Goal: Task Accomplishment & Management: Complete application form

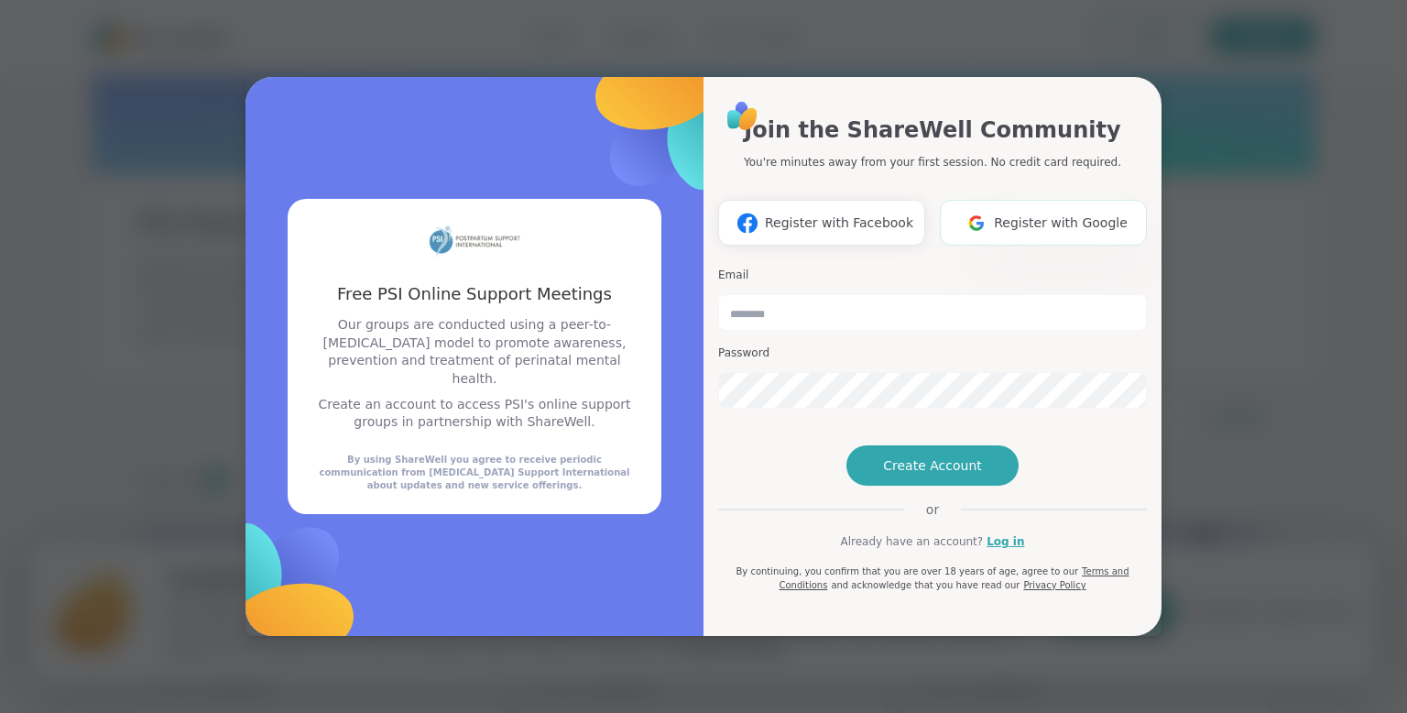
click at [1051, 213] on span "Register with Google" at bounding box center [1061, 222] width 134 height 19
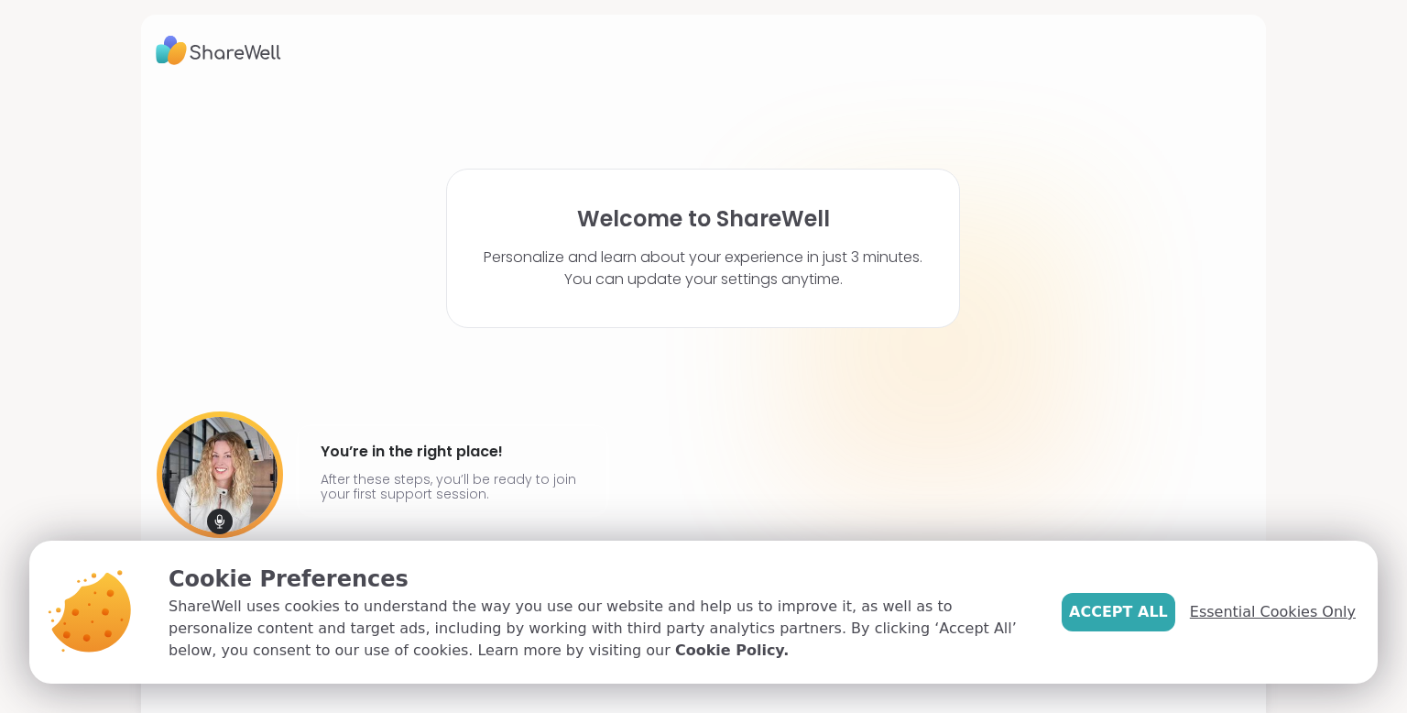
click at [1245, 613] on span "Essential Cookies Only" at bounding box center [1273, 612] width 166 height 22
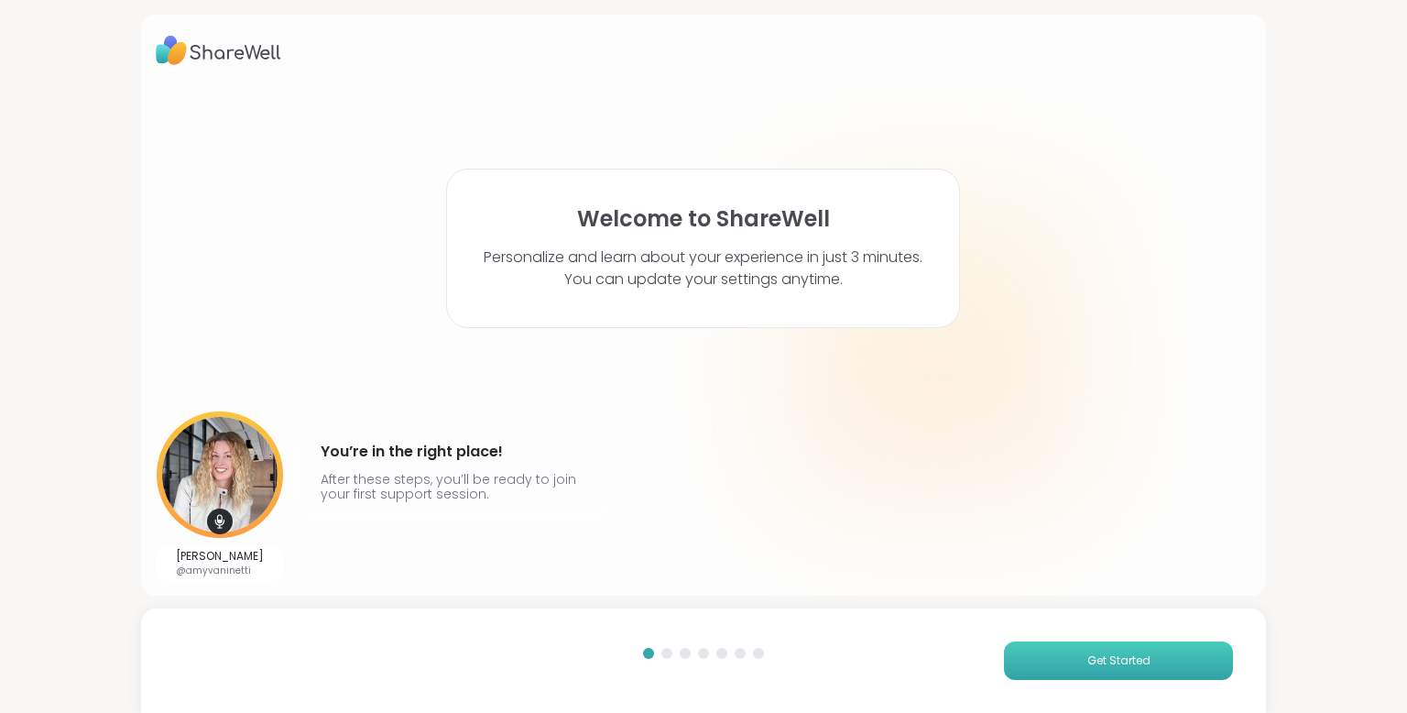
click at [1068, 657] on button "Get Started" at bounding box center [1118, 660] width 229 height 38
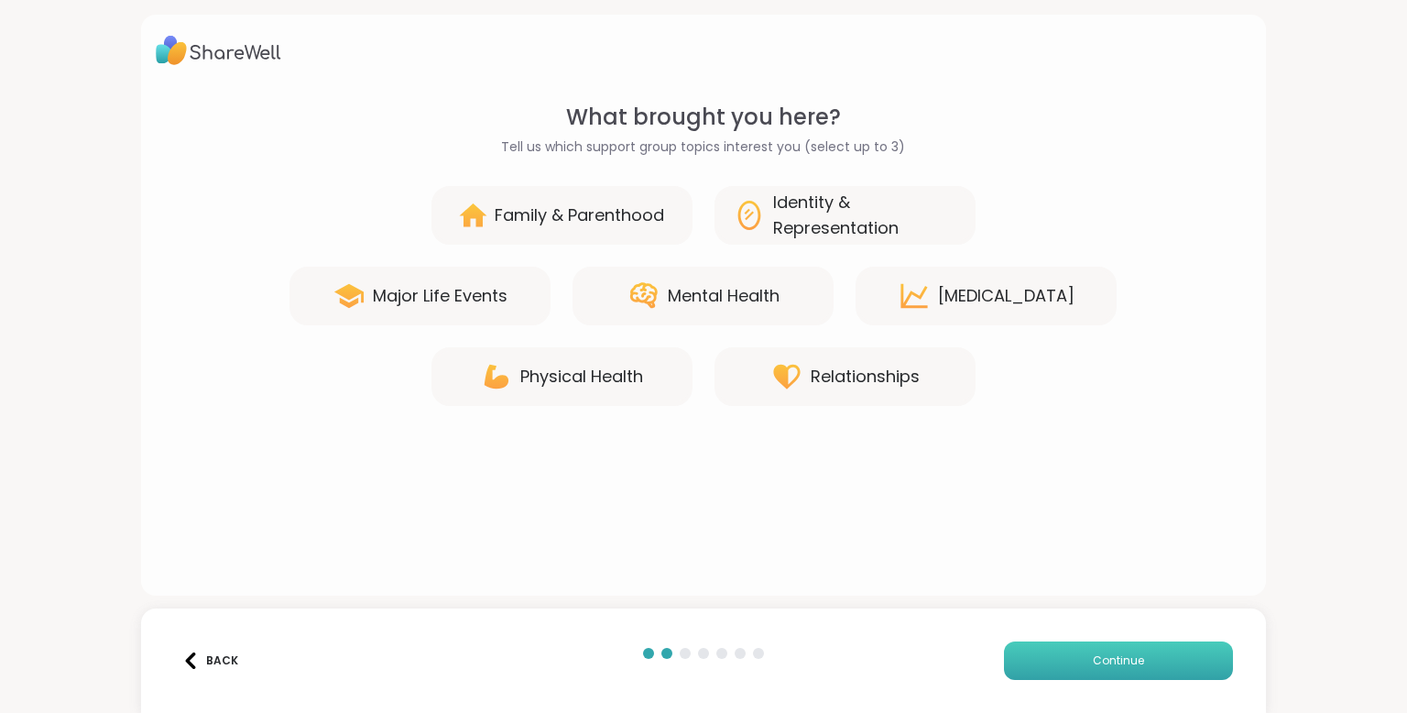
click at [1075, 671] on button "Continue" at bounding box center [1118, 660] width 229 height 38
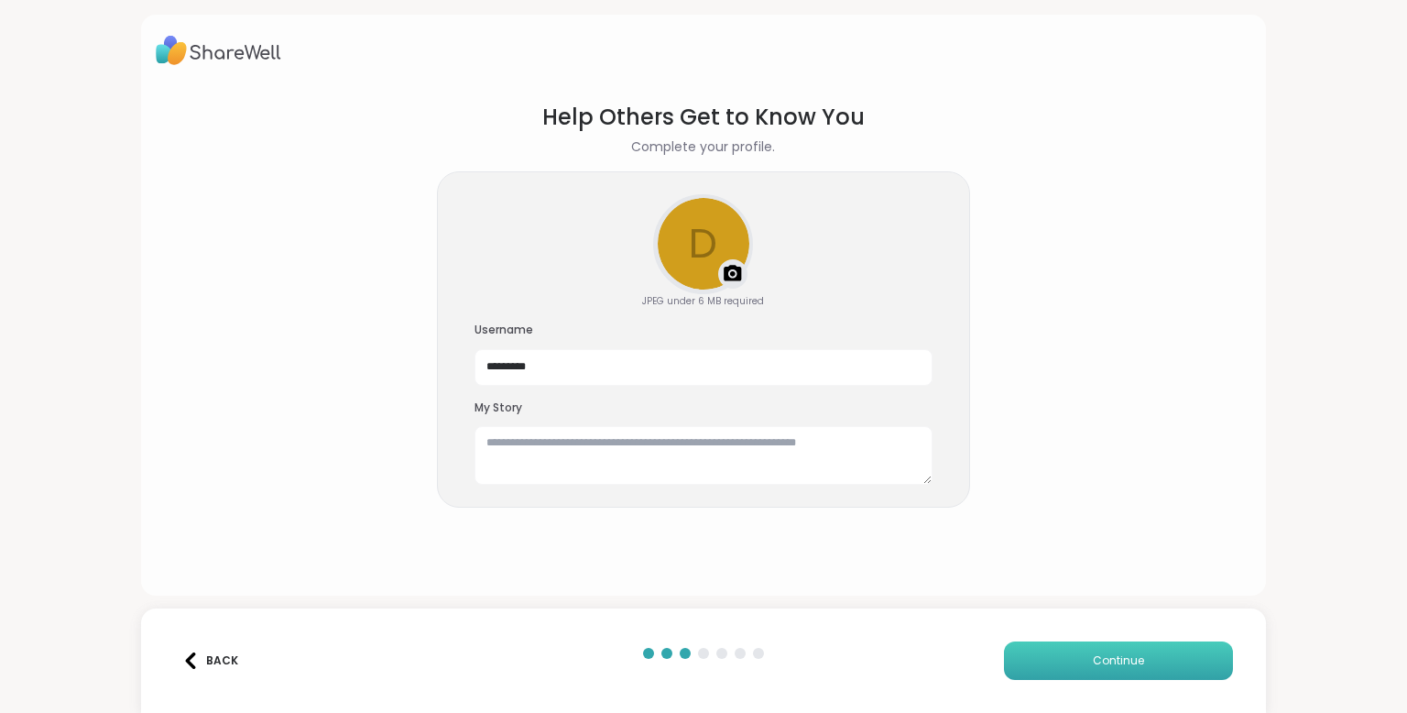
click at [1075, 671] on button "Continue" at bounding box center [1118, 660] width 229 height 38
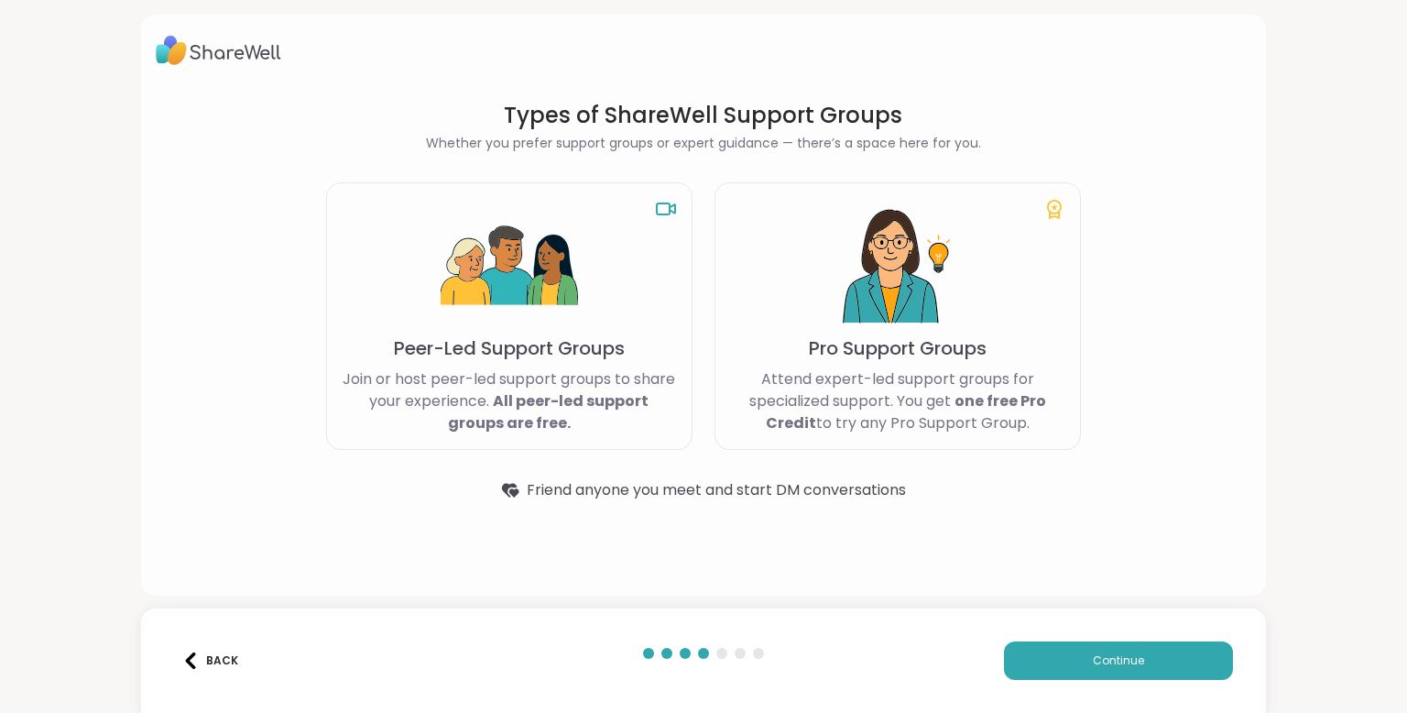
click at [233, 655] on div "Back" at bounding box center [210, 660] width 56 height 16
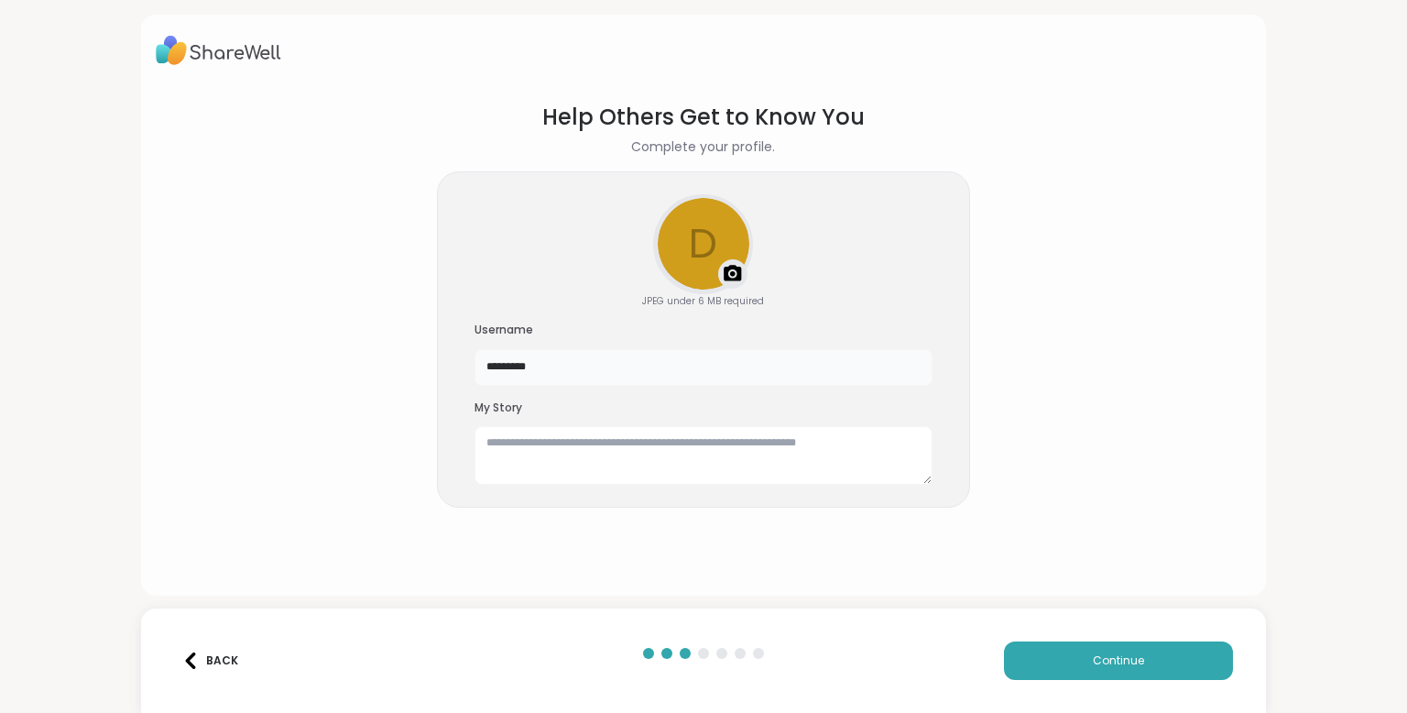
drag, startPoint x: 617, startPoint y: 367, endPoint x: 393, endPoint y: 300, distance: 234.2
click at [393, 300] on section "Help Others Get to Know You Complete your profile. d Upload a profile photo JPE…" at bounding box center [704, 333] width 1096 height 495
click at [1105, 665] on span "Continue" at bounding box center [1118, 660] width 51 height 16
click at [764, 368] on input "*****" at bounding box center [703, 367] width 458 height 37
type input "******"
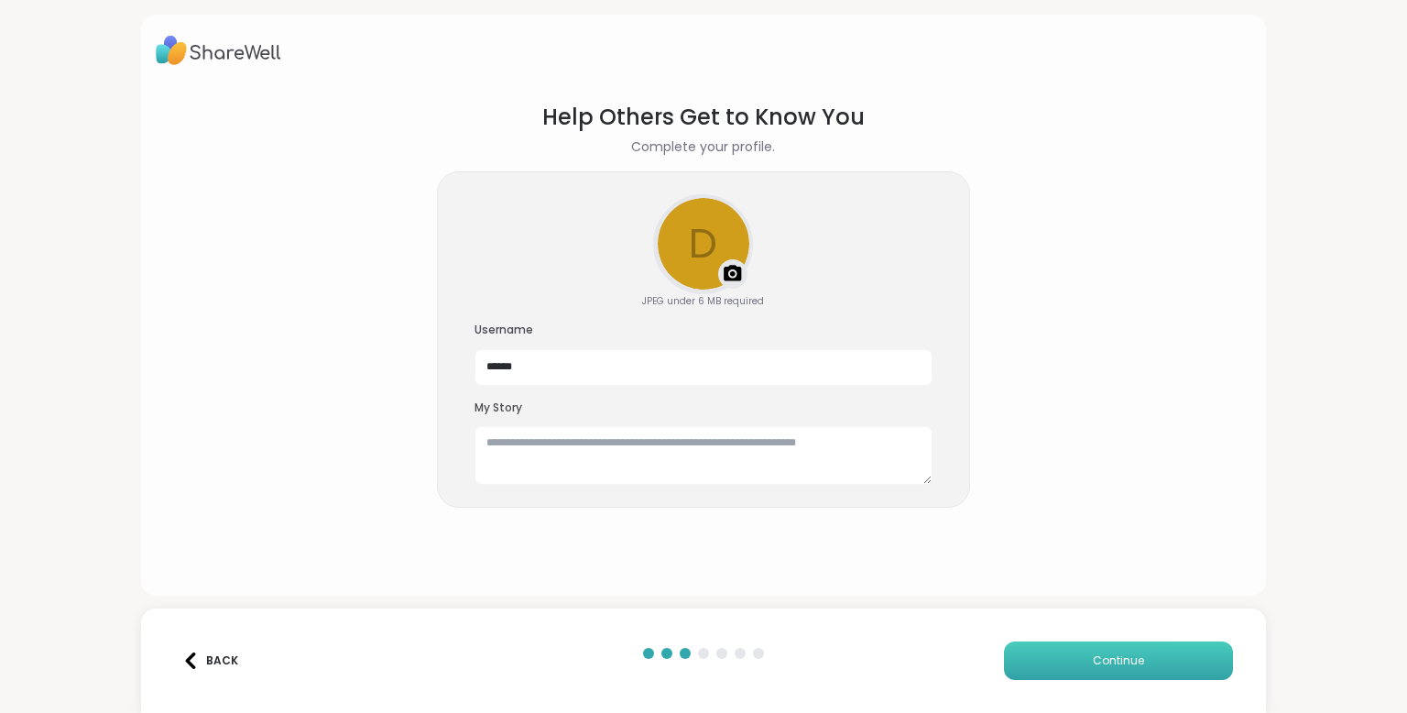
click at [1082, 649] on button "Continue" at bounding box center [1118, 660] width 229 height 38
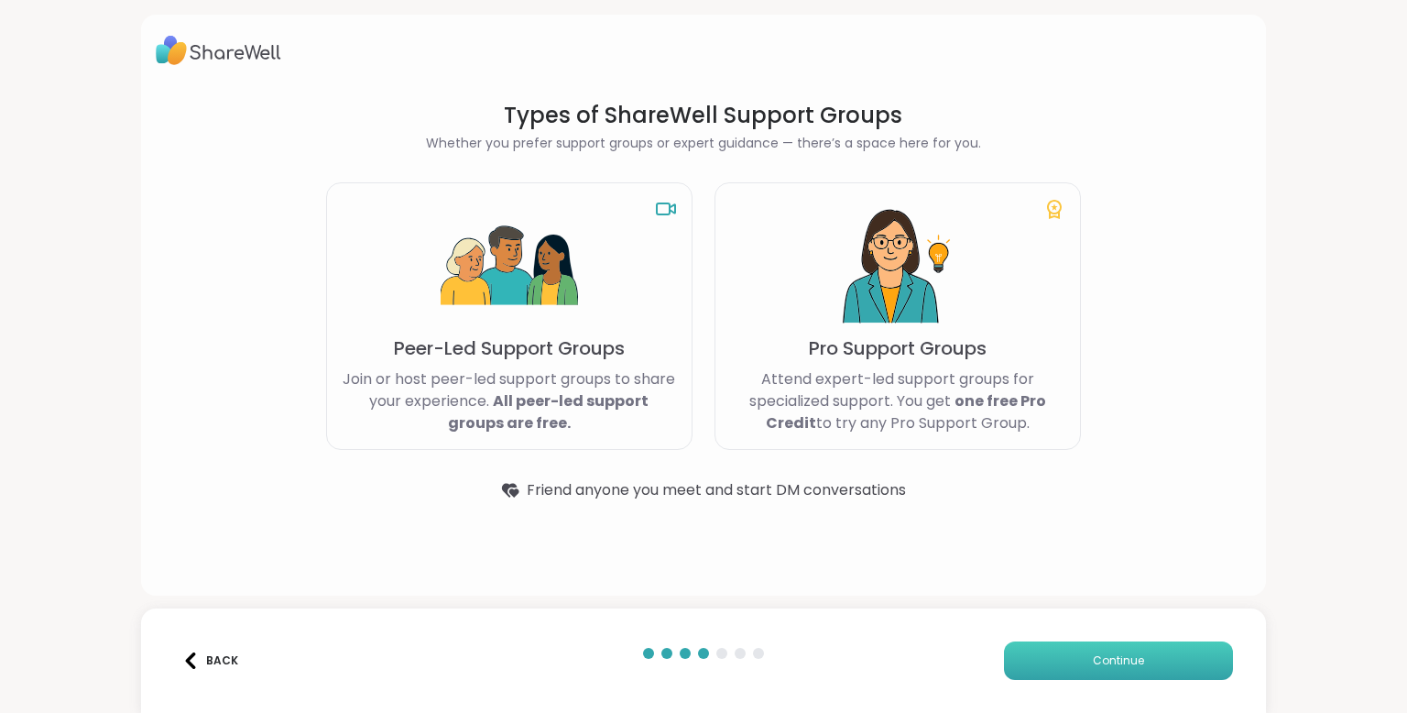
click at [1075, 667] on button "Continue" at bounding box center [1118, 660] width 229 height 38
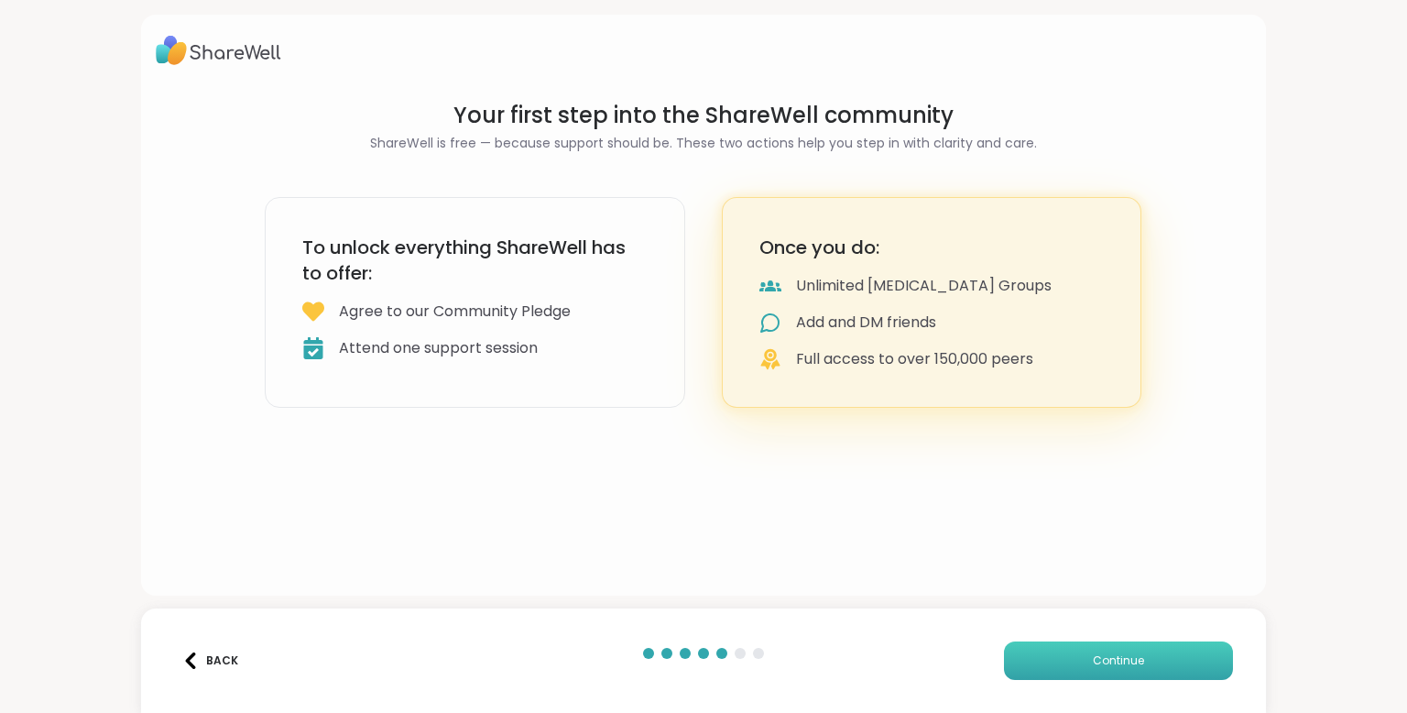
click at [1075, 667] on button "Continue" at bounding box center [1118, 660] width 229 height 38
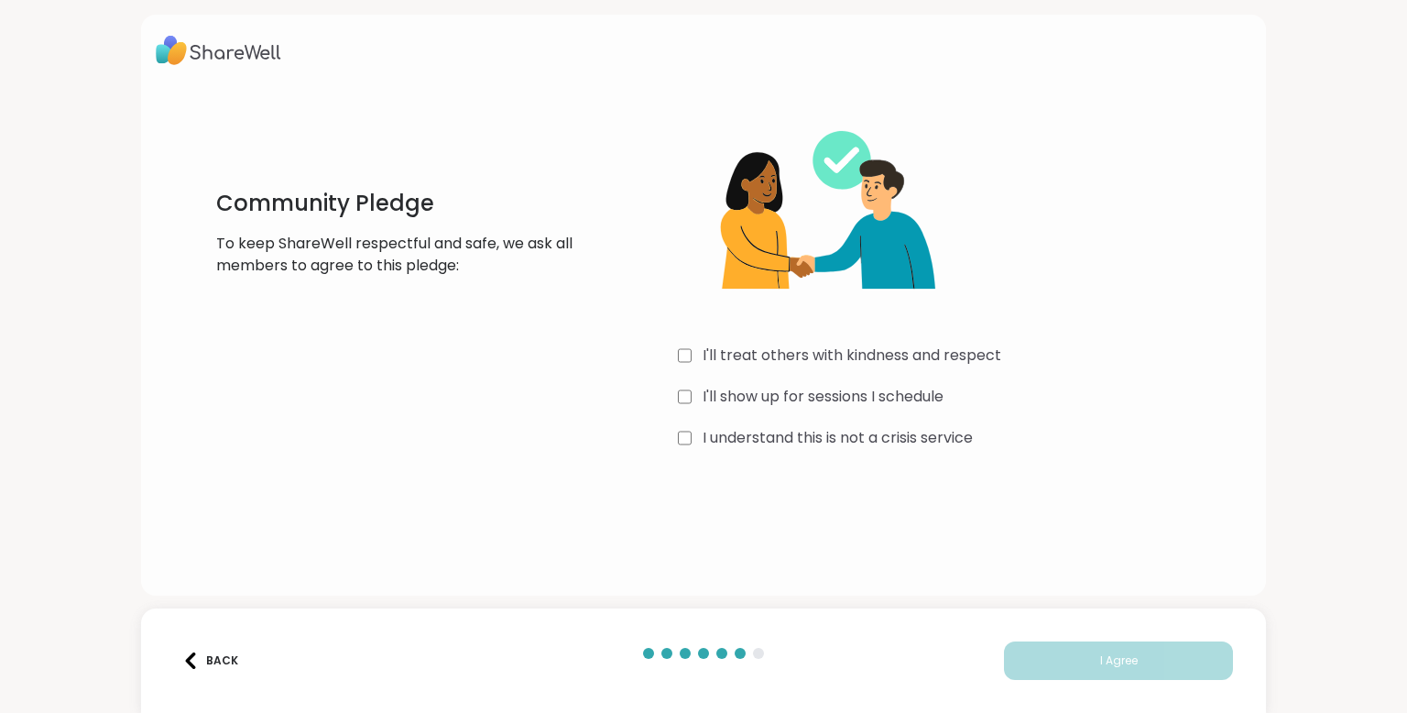
click at [816, 348] on label "I'll treat others with kindness and respect" at bounding box center [852, 355] width 299 height 22
click at [820, 390] on label "I'll show up for sessions I schedule" at bounding box center [823, 397] width 241 height 22
click at [833, 440] on label "I understand this is not a crisis service" at bounding box center [838, 438] width 270 height 22
click at [1063, 668] on button "I Agree" at bounding box center [1118, 660] width 229 height 38
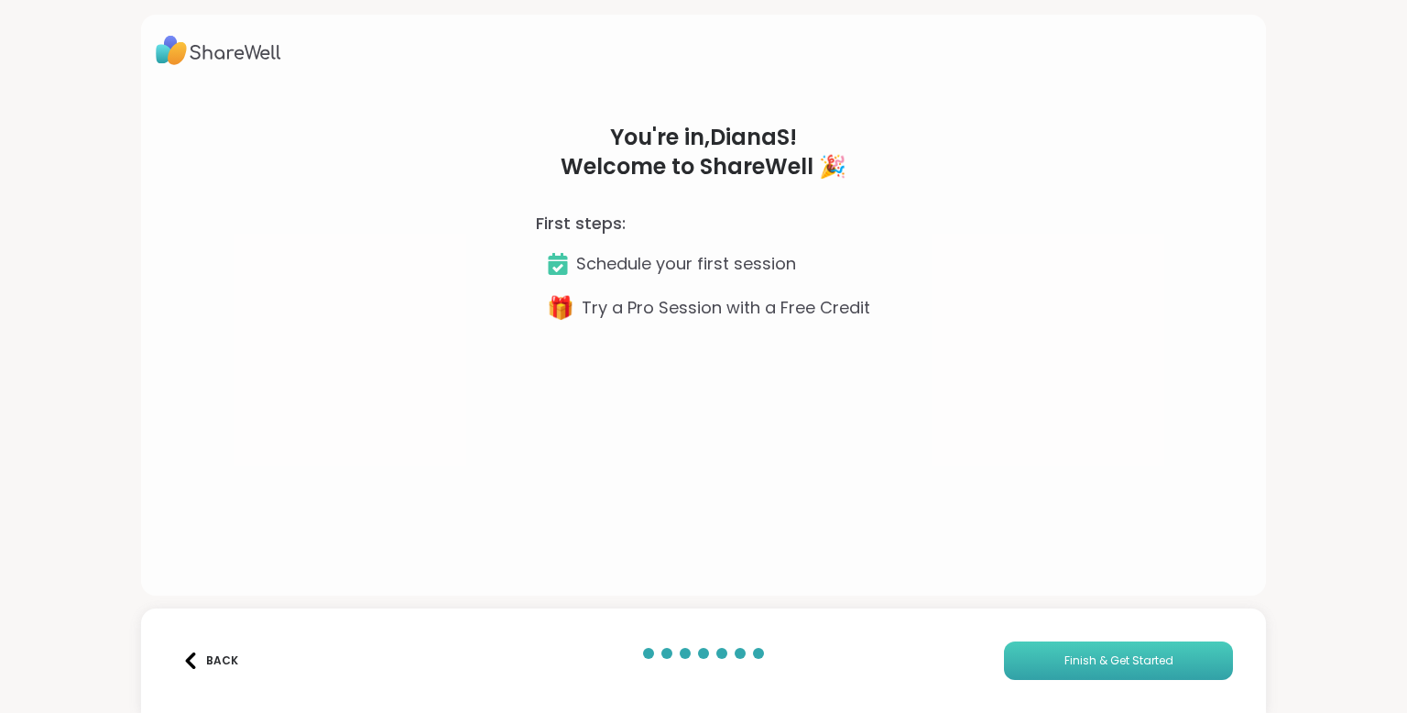
click at [1059, 662] on button "Finish & Get Started" at bounding box center [1118, 660] width 229 height 38
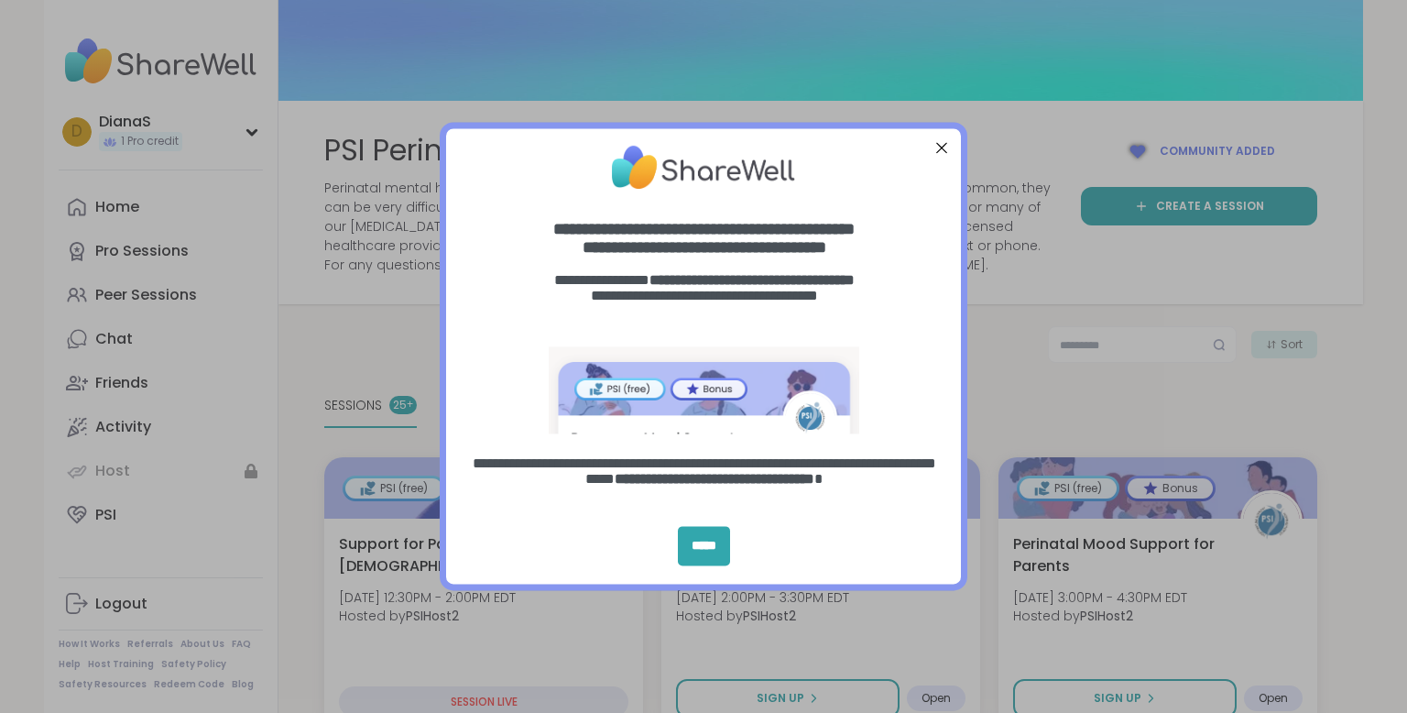
click at [943, 154] on div at bounding box center [942, 148] width 24 height 24
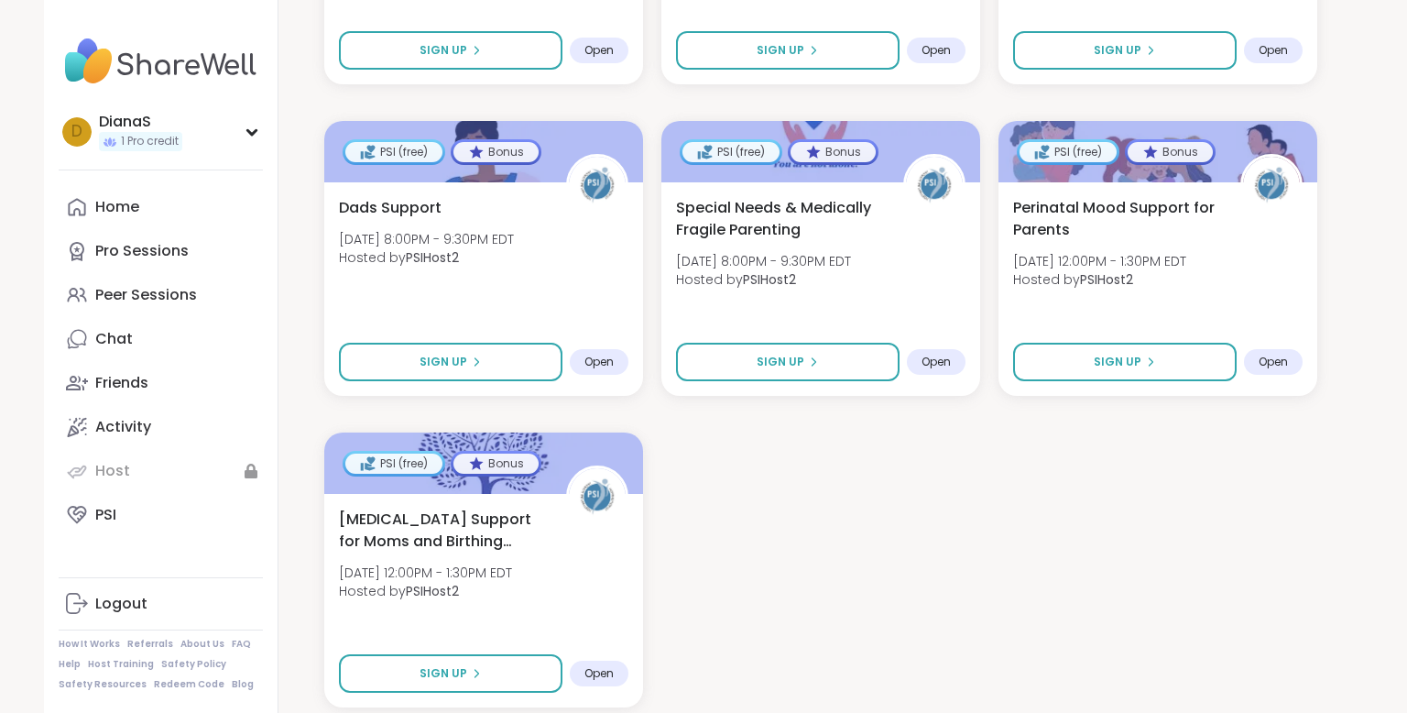
scroll to position [2626, 0]
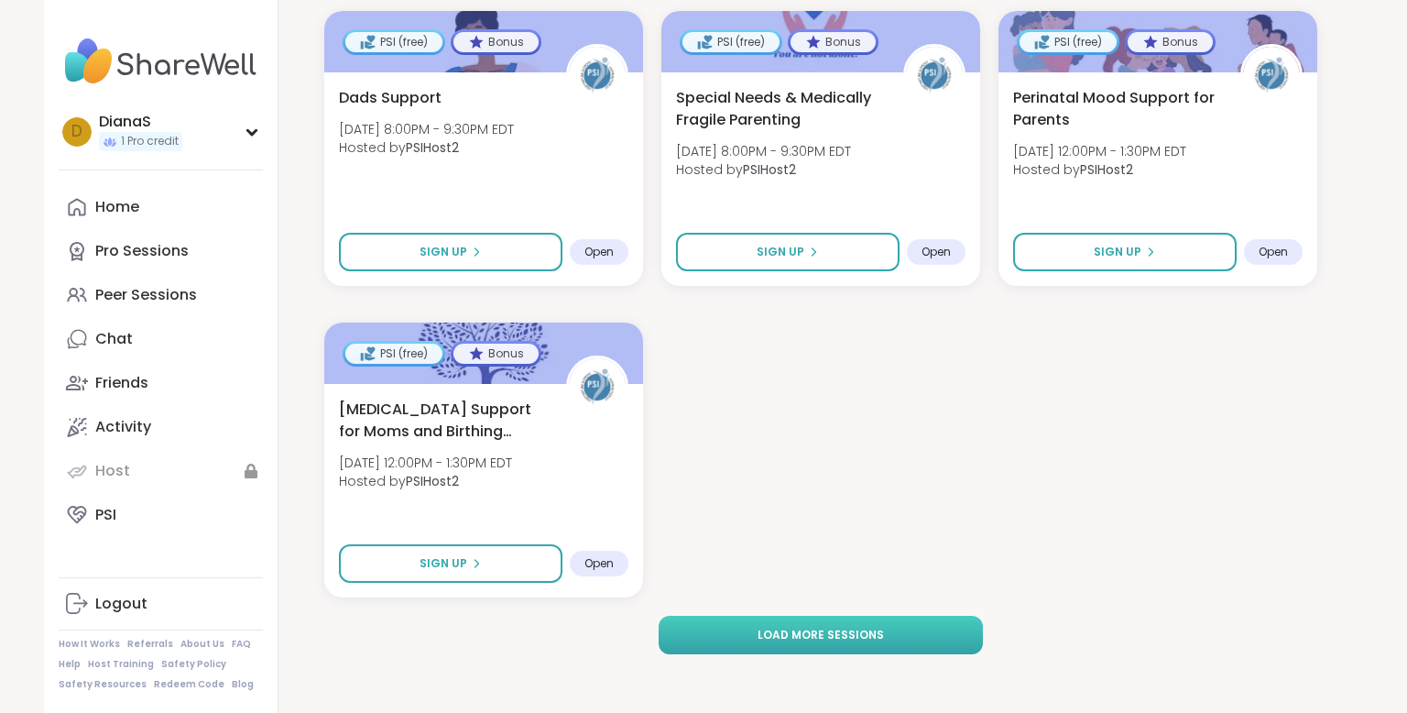
click at [691, 623] on button "Load more sessions" at bounding box center [820, 635] width 323 height 38
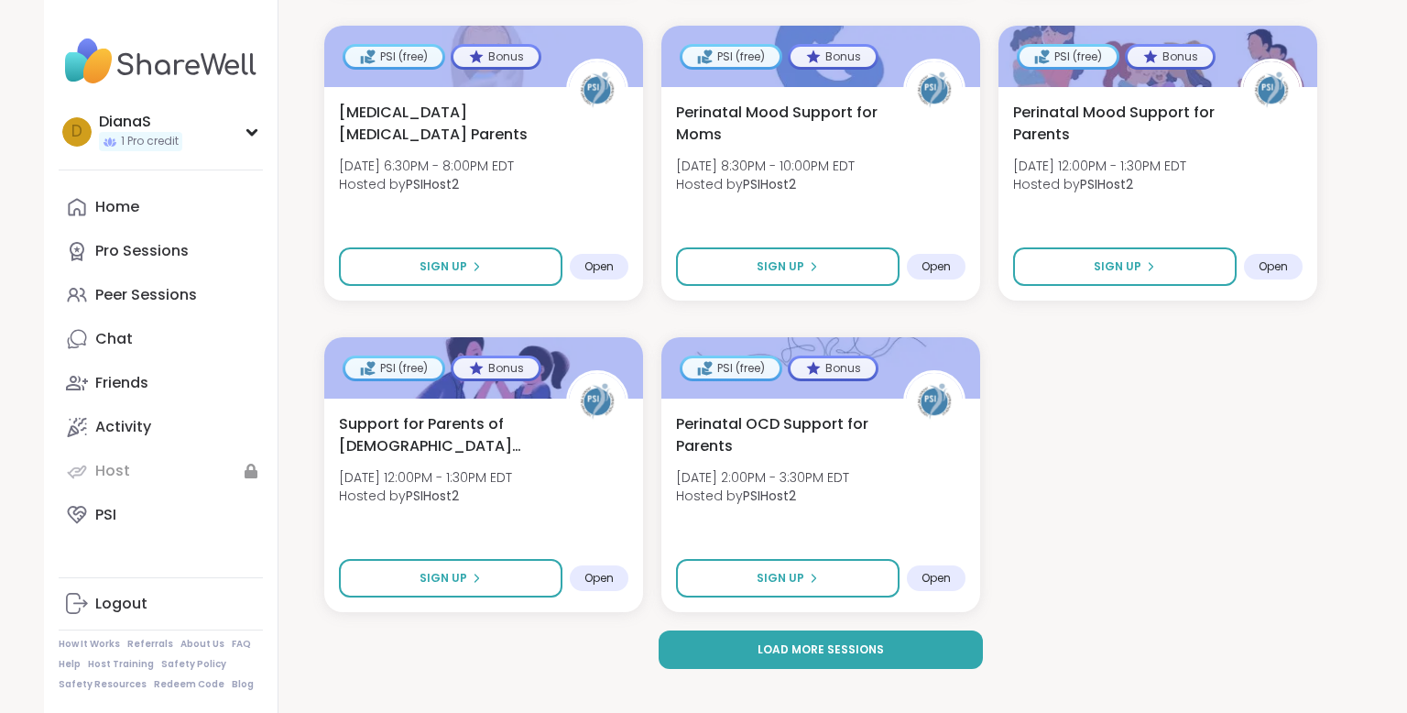
scroll to position [5118, 0]
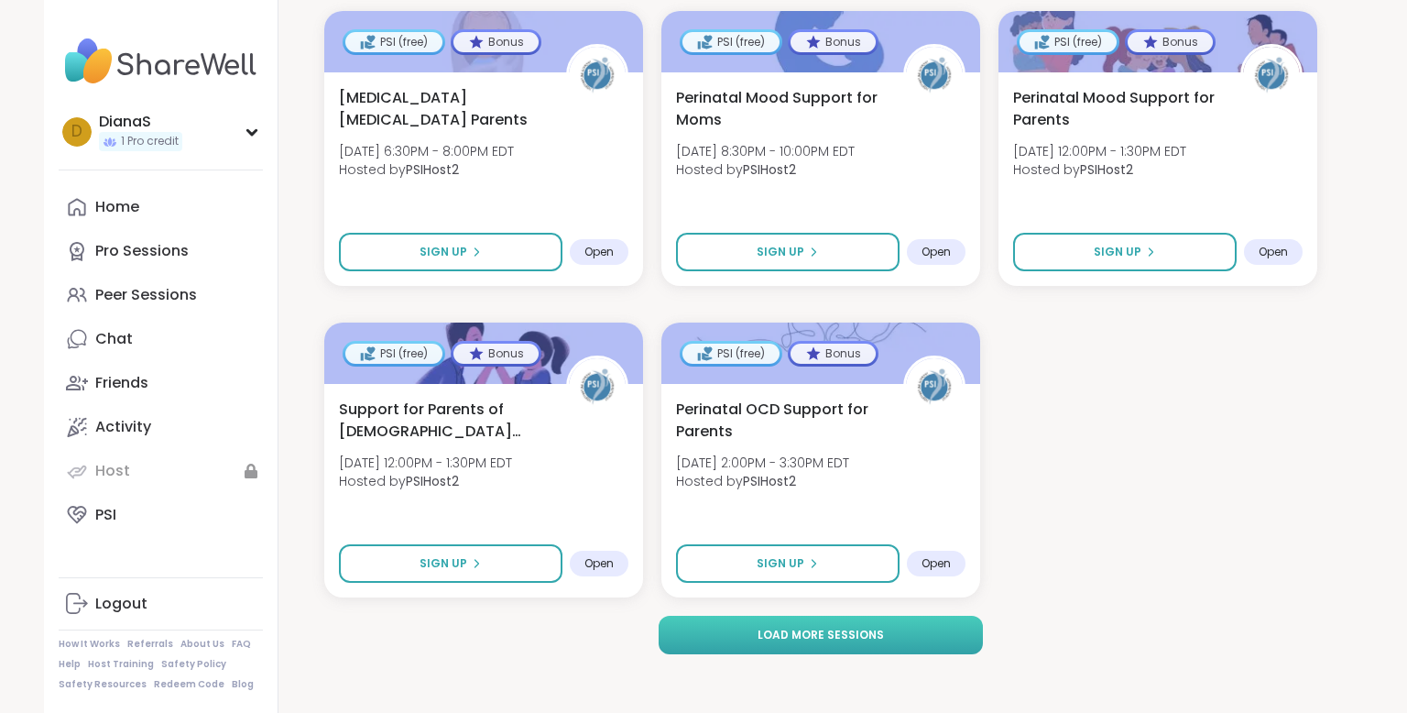
click at [940, 623] on button "Load more sessions" at bounding box center [820, 635] width 323 height 38
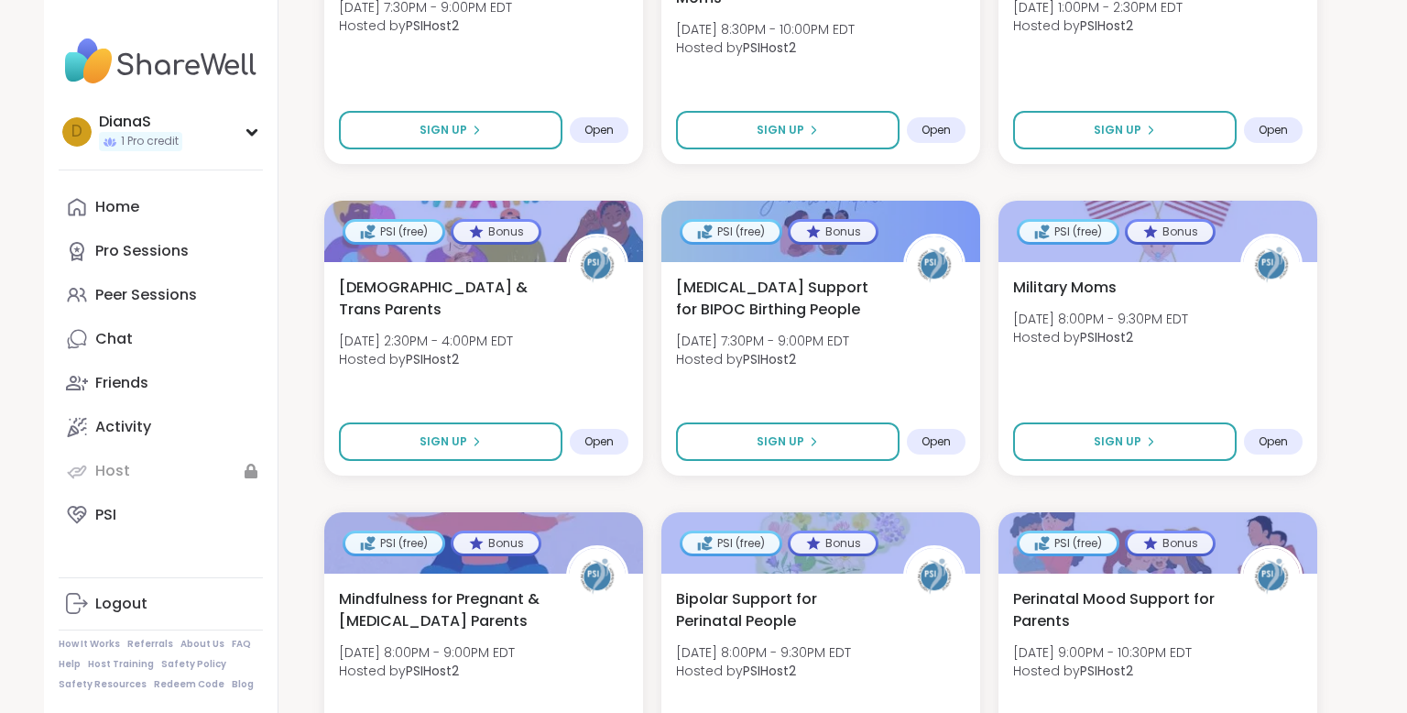
scroll to position [7609, 0]
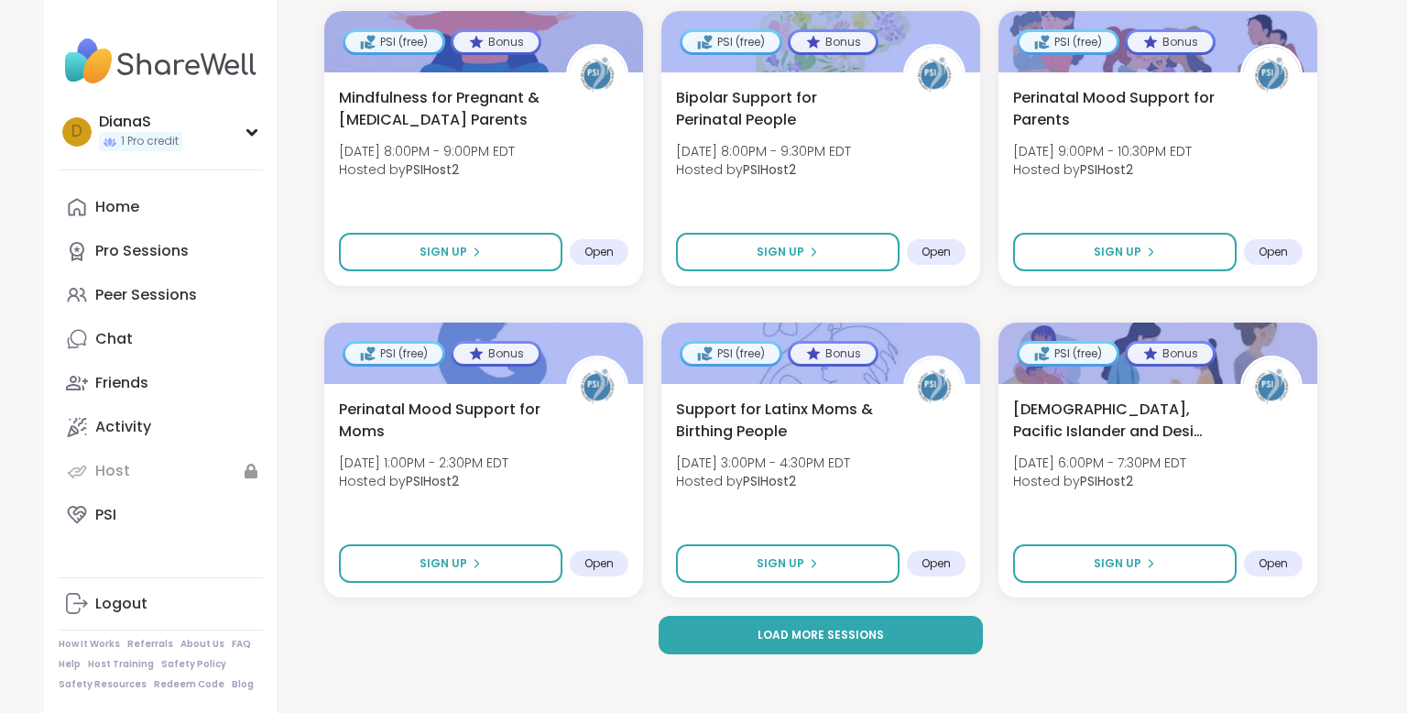
click at [738, 638] on button "Load more sessions" at bounding box center [820, 635] width 323 height 38
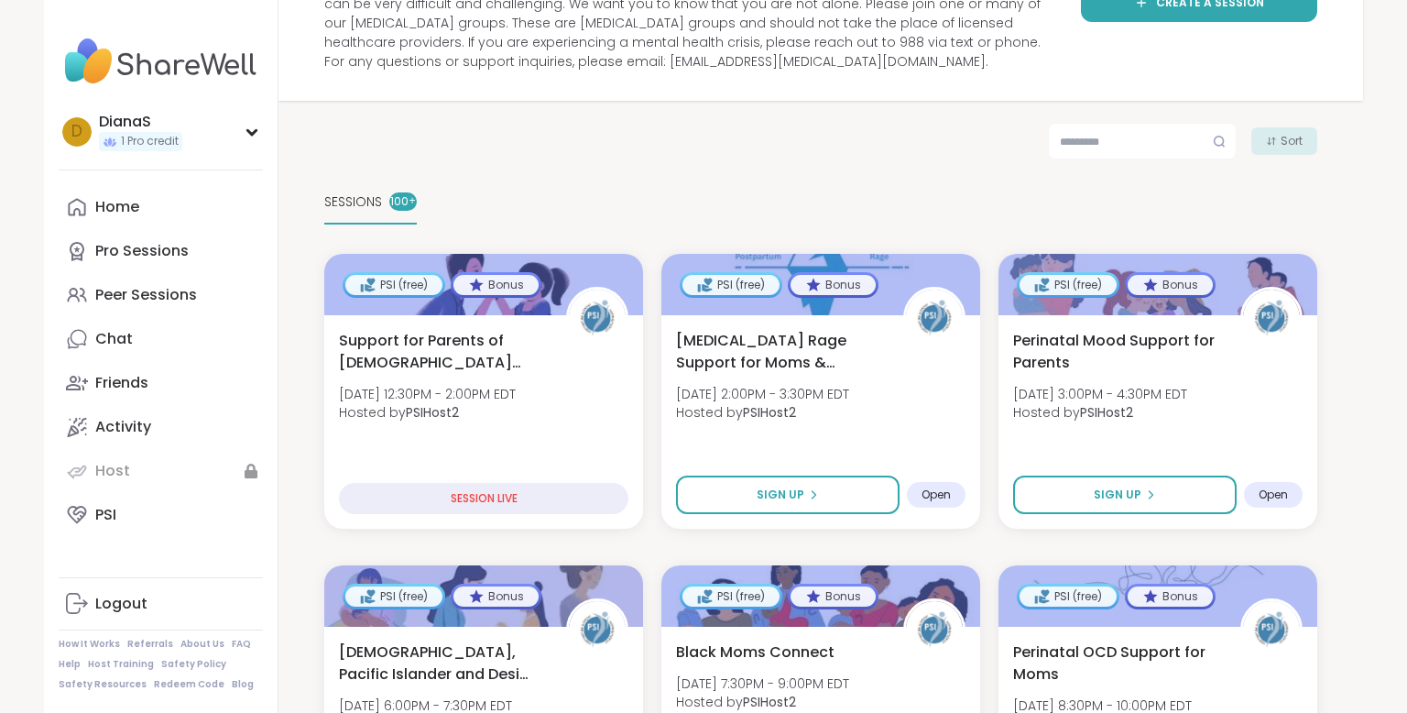
scroll to position [209, 0]
